Goal: Check status: Check status

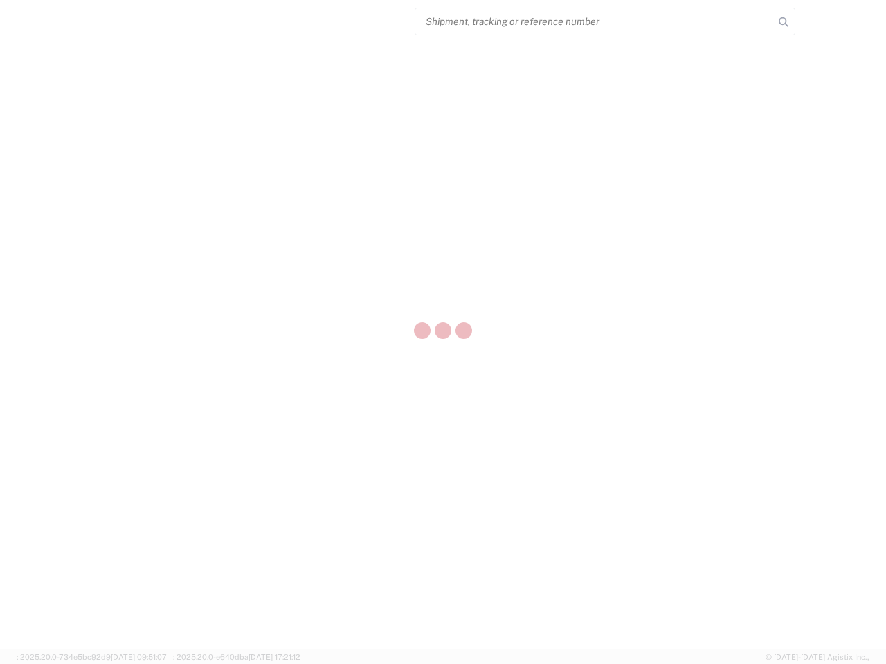
select select "US"
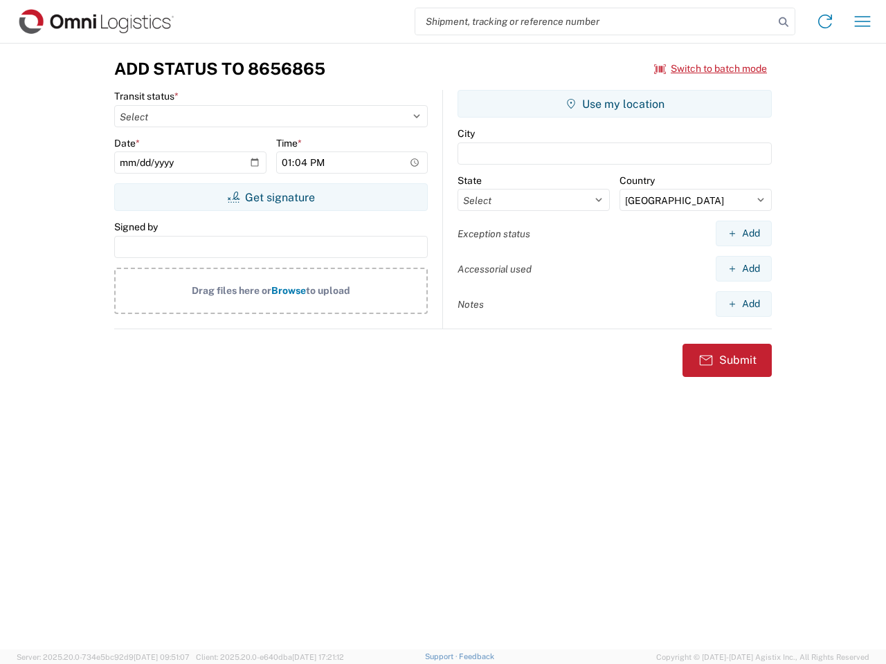
click at [594, 21] on input "search" at bounding box center [594, 21] width 358 height 26
click at [783, 22] on icon at bounding box center [782, 21] width 19 height 19
click at [825, 21] on icon at bounding box center [825, 21] width 22 height 22
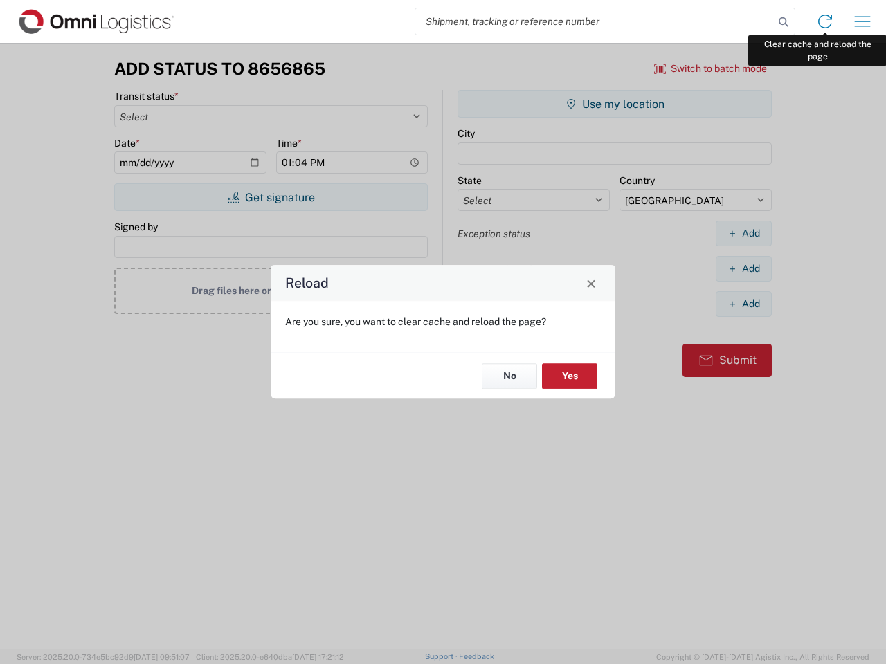
click at [862, 21] on div "Reload Are you sure, you want to clear cache and reload the page? No Yes" at bounding box center [443, 332] width 886 height 664
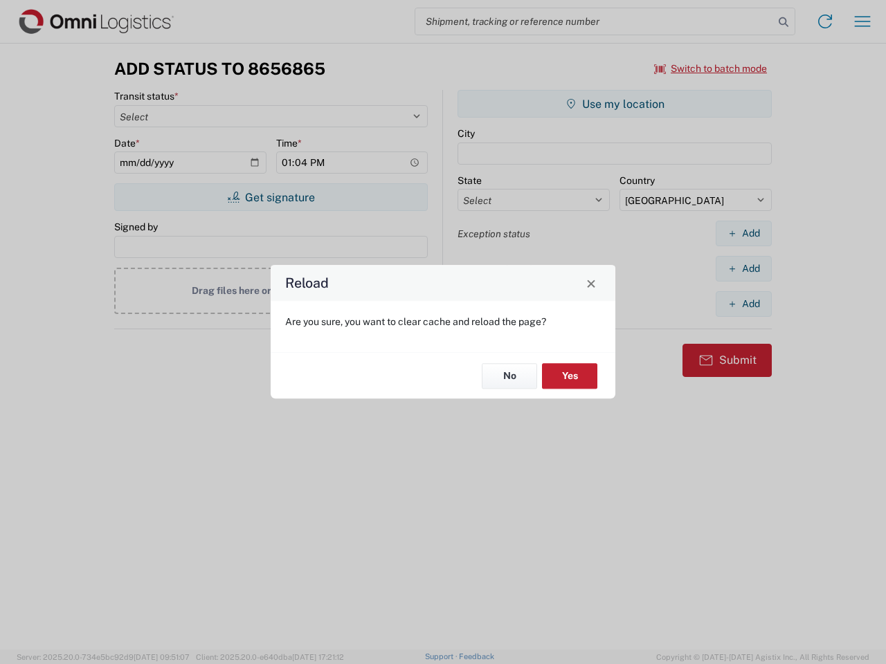
click at [710, 68] on div "Reload Are you sure, you want to clear cache and reload the page? No Yes" at bounding box center [443, 332] width 886 height 664
click at [270, 197] on div "Reload Are you sure, you want to clear cache and reload the page? No Yes" at bounding box center [443, 332] width 886 height 664
click at [614, 104] on div "Reload Are you sure, you want to clear cache and reload the page? No Yes" at bounding box center [443, 332] width 886 height 664
click at [743, 233] on div "Reload Are you sure, you want to clear cache and reload the page? No Yes" at bounding box center [443, 332] width 886 height 664
click at [743, 268] on div "Reload Are you sure, you want to clear cache and reload the page? No Yes" at bounding box center [443, 332] width 886 height 664
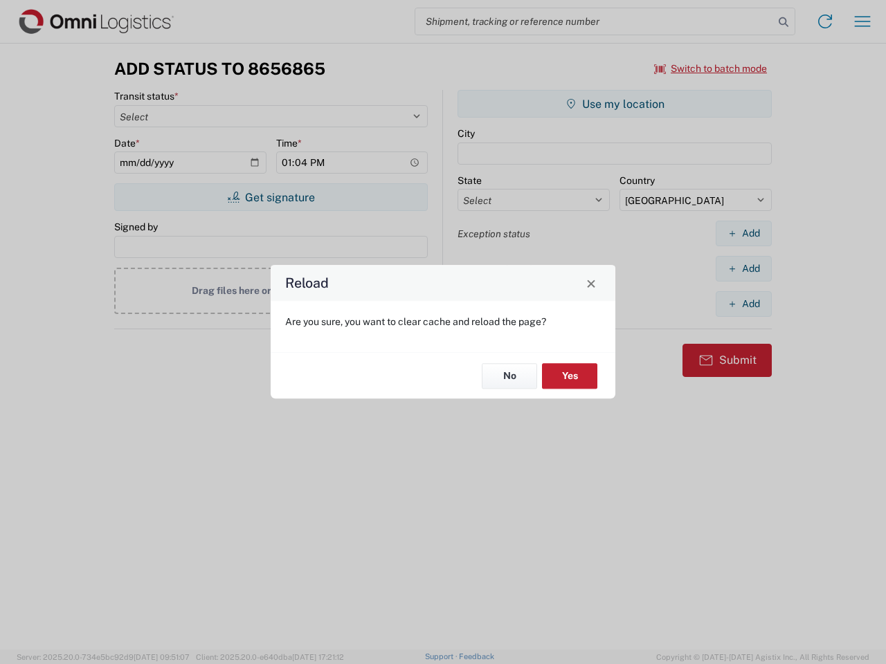
click at [743, 304] on div "Reload Are you sure, you want to clear cache and reload the page? No Yes" at bounding box center [443, 332] width 886 height 664
